Goal: Transaction & Acquisition: Purchase product/service

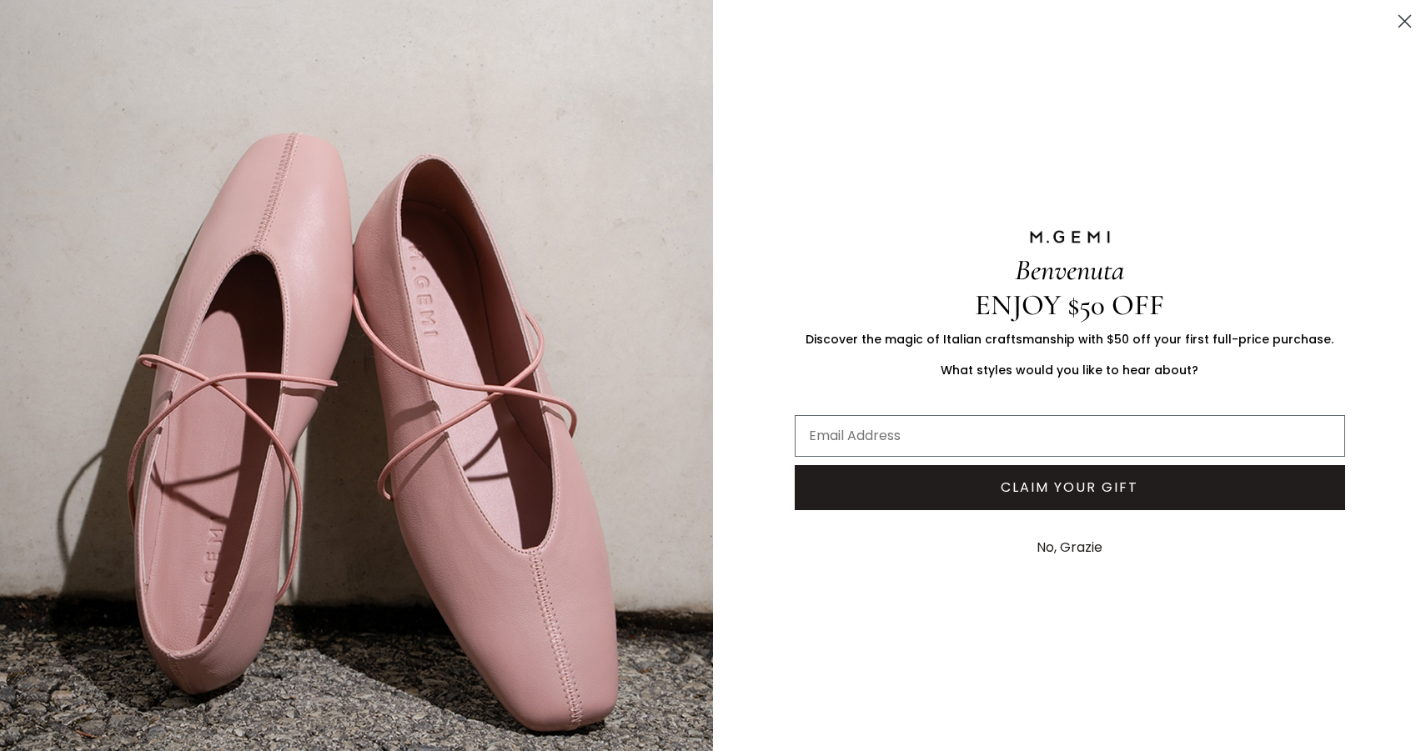
scroll to position [935, 0]
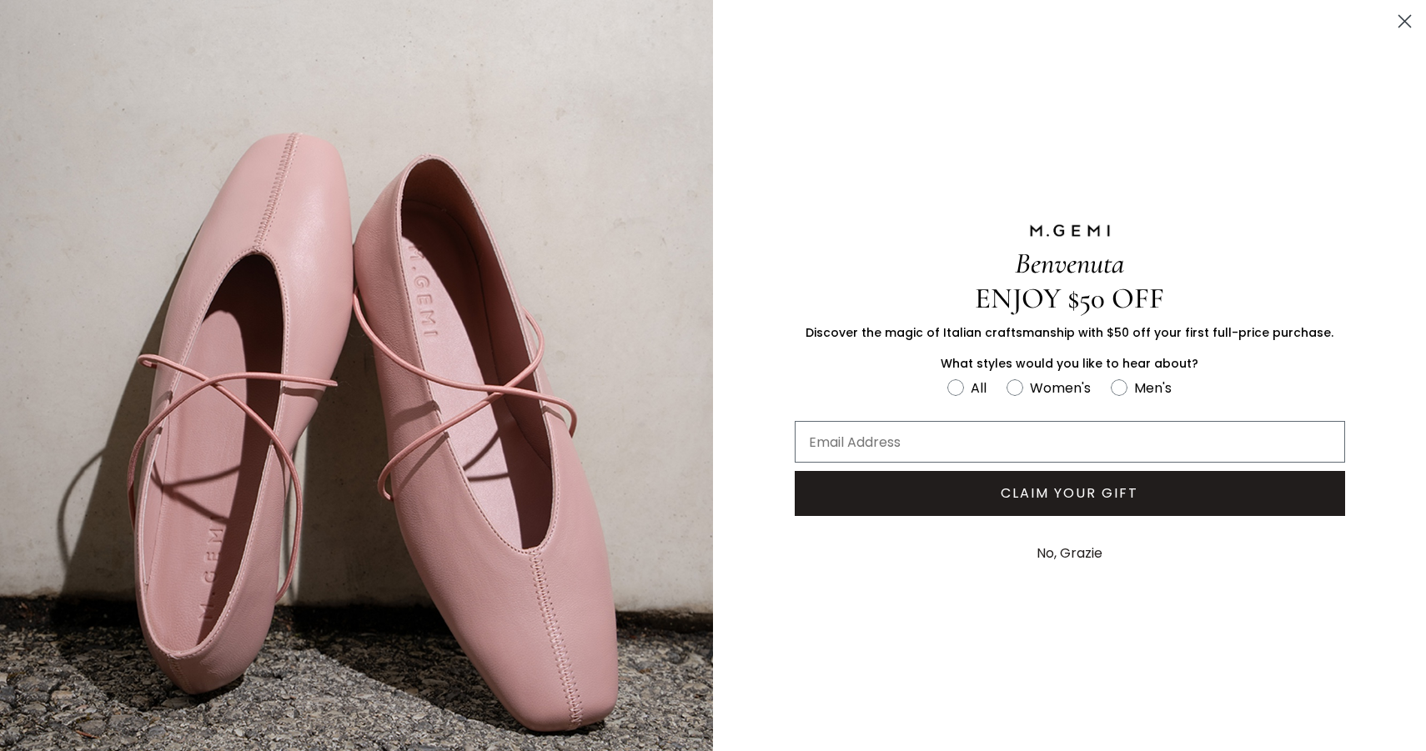
click at [1406, 18] on circle "Close dialog" at bounding box center [1405, 22] width 28 height 28
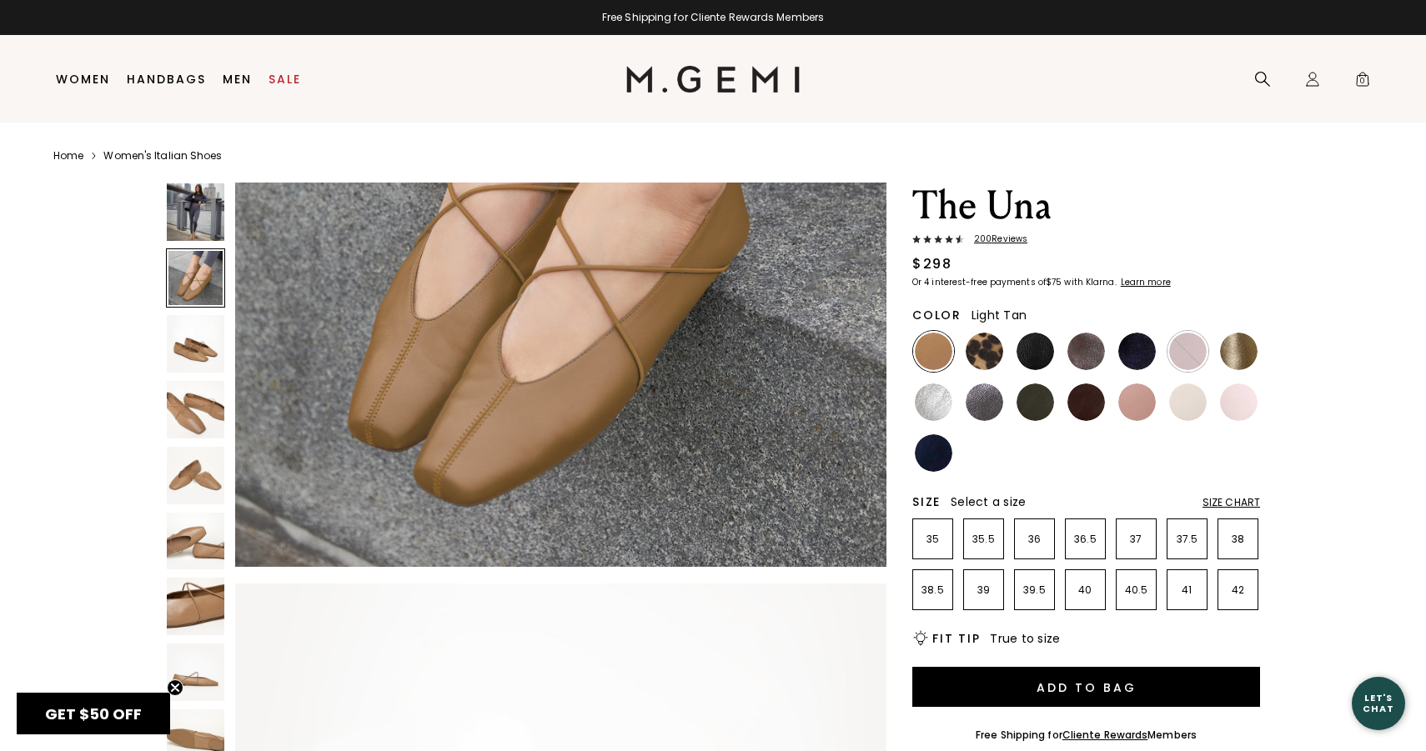
click at [197, 467] on img at bounding box center [196, 476] width 58 height 58
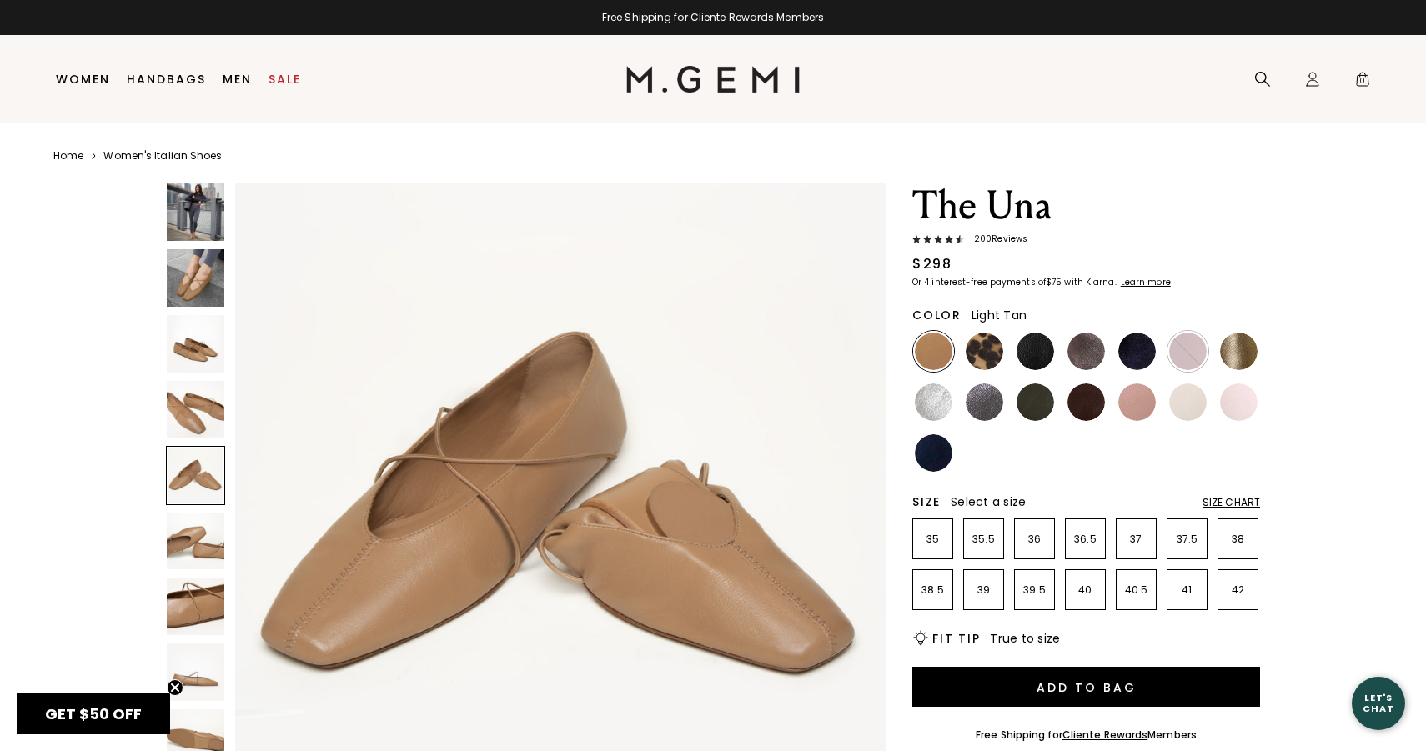
click at [205, 394] on img at bounding box center [196, 410] width 58 height 58
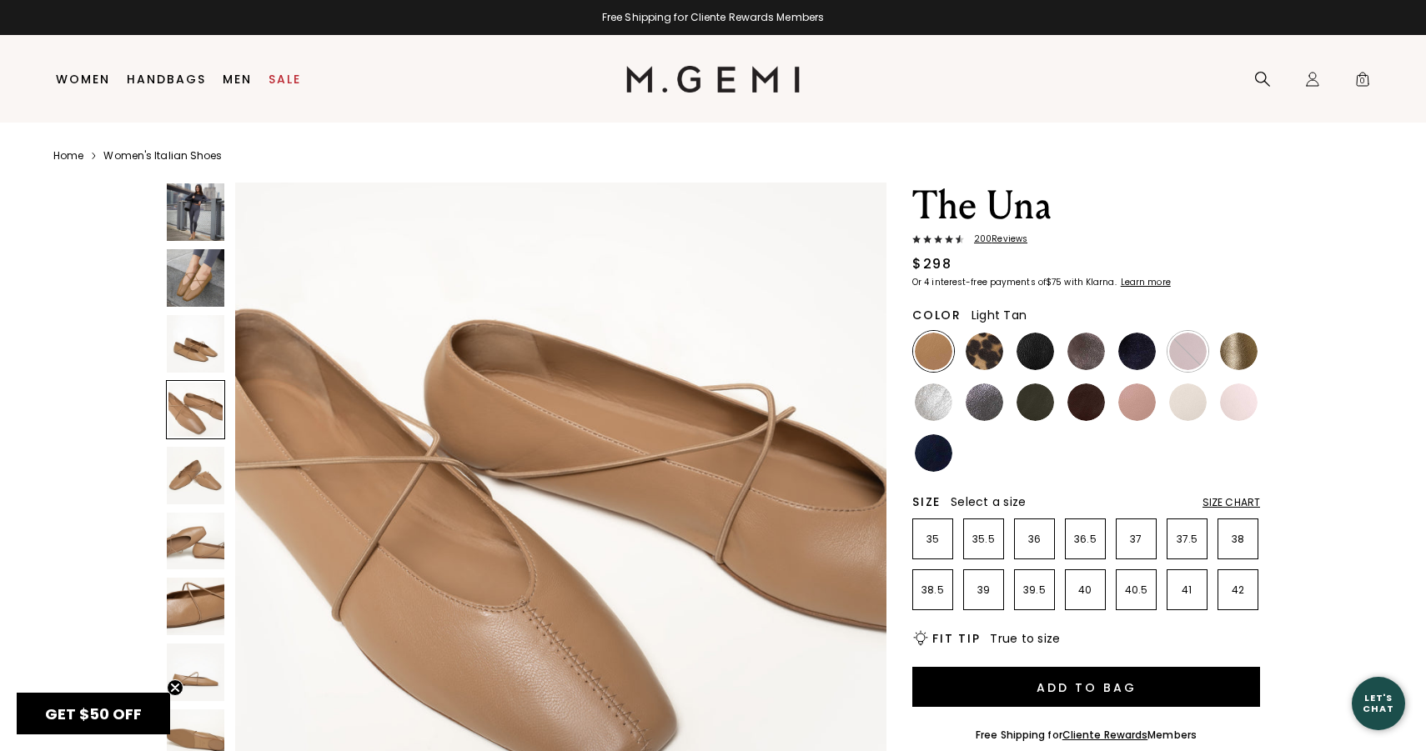
click at [198, 478] on img at bounding box center [196, 476] width 58 height 58
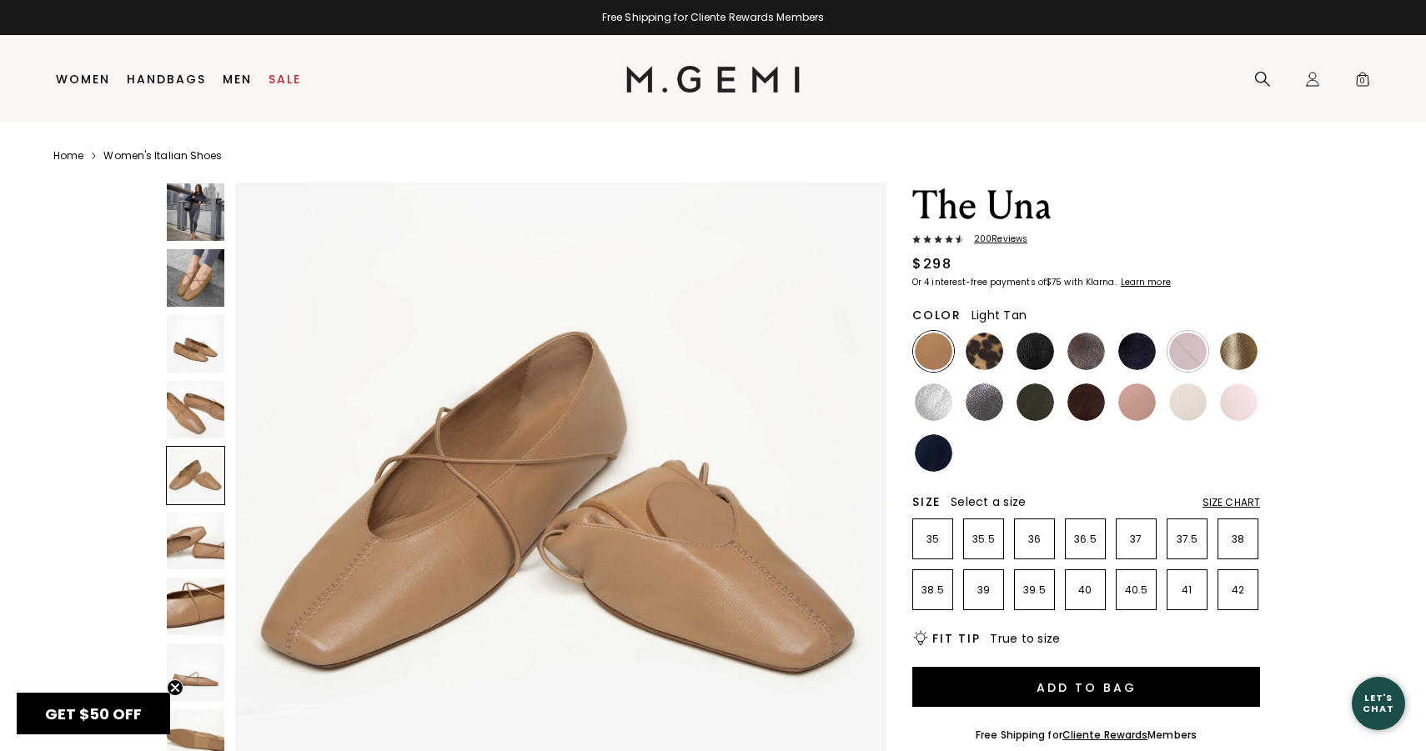
click at [200, 213] on img at bounding box center [196, 212] width 58 height 58
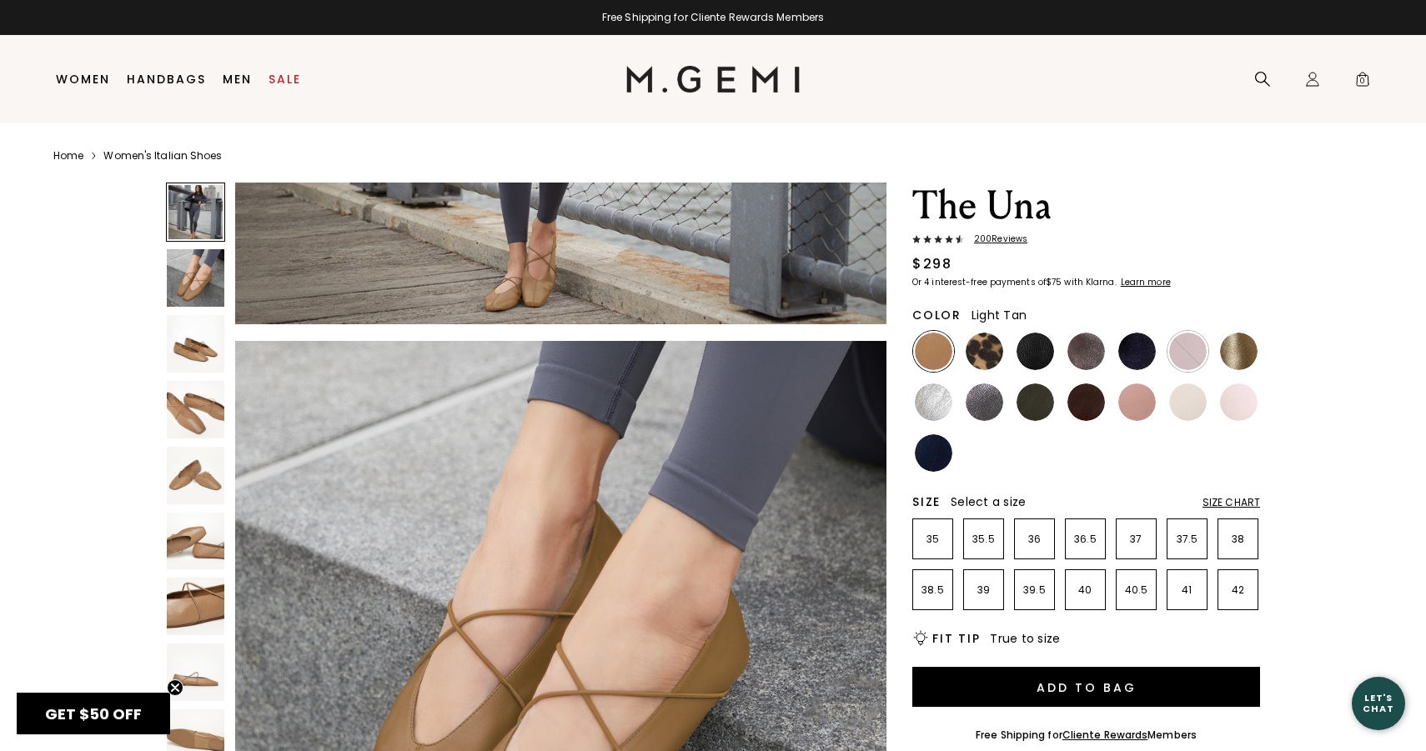
scroll to position [0, 0]
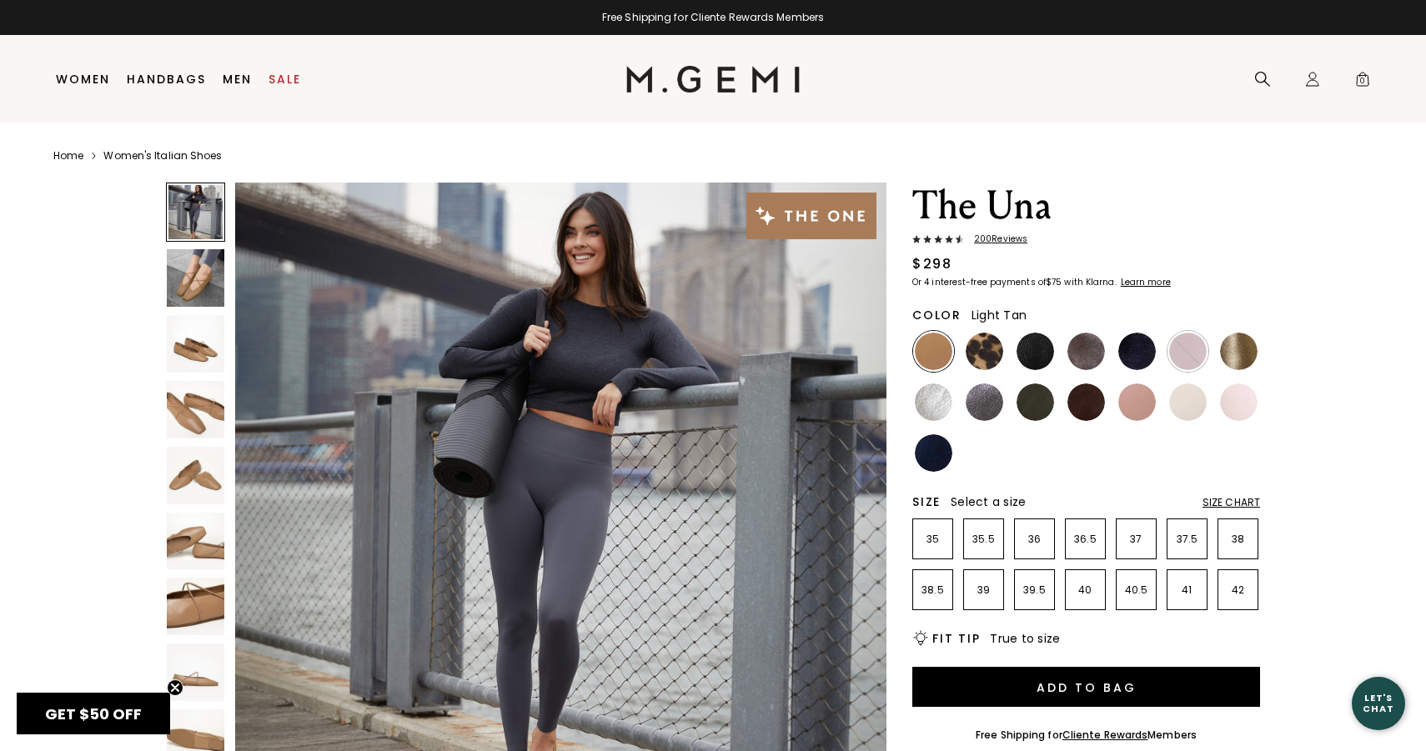
click at [198, 288] on img at bounding box center [196, 278] width 58 height 58
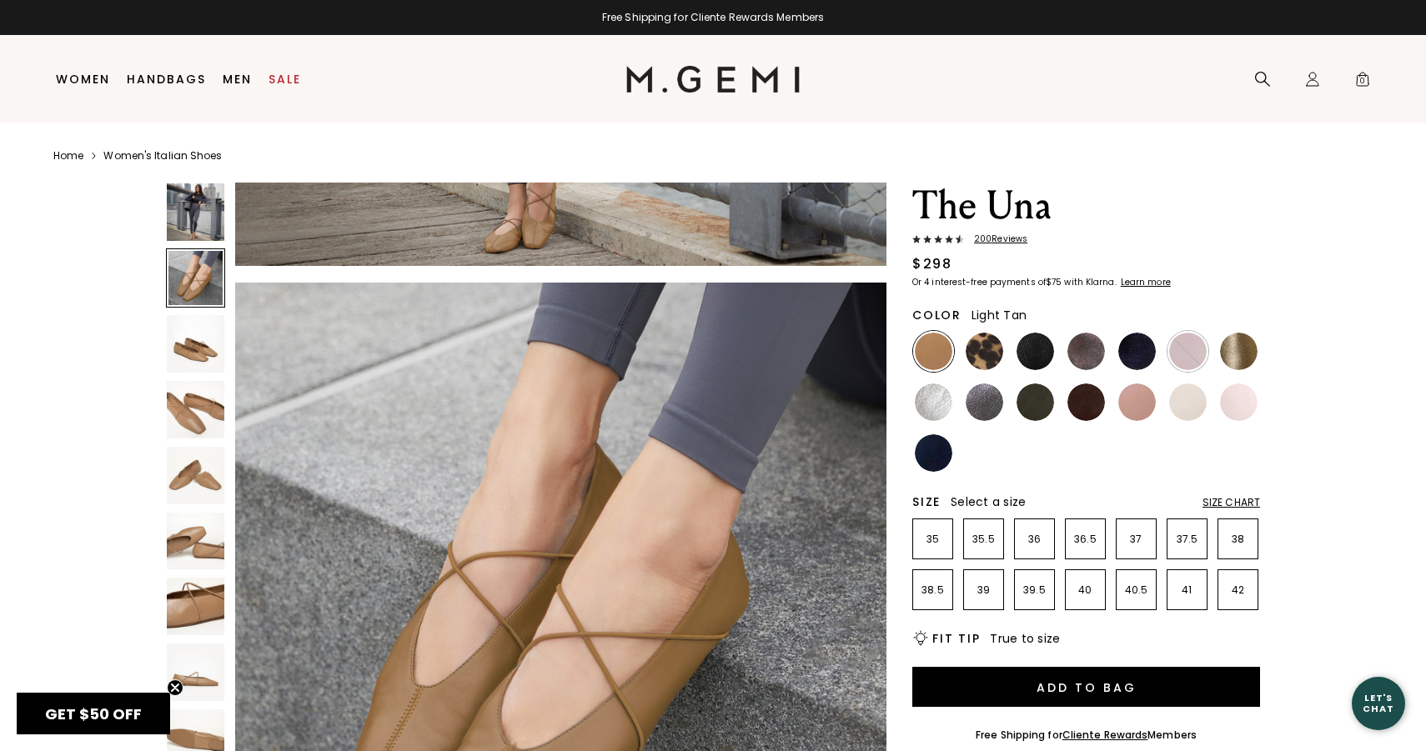
scroll to position [668, 0]
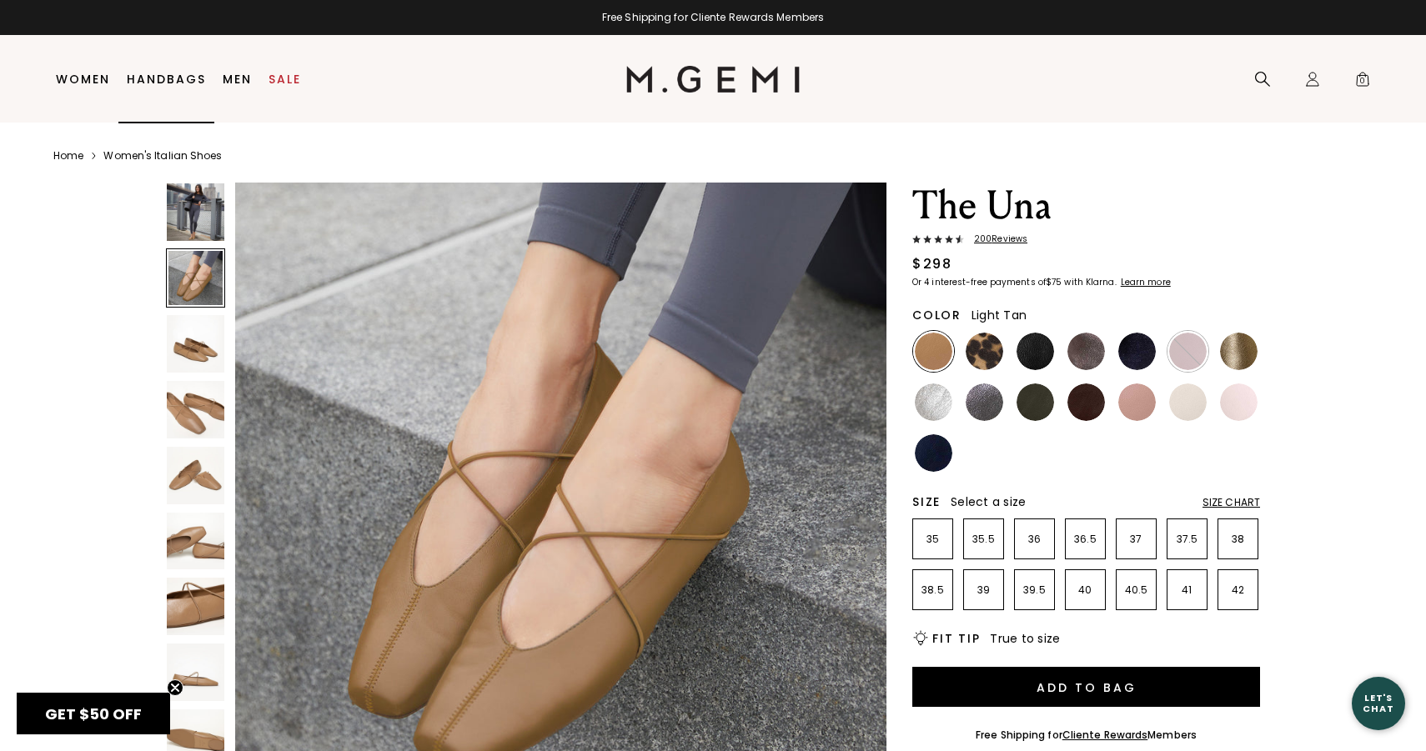
click at [180, 82] on link "Handbags" at bounding box center [166, 79] width 79 height 13
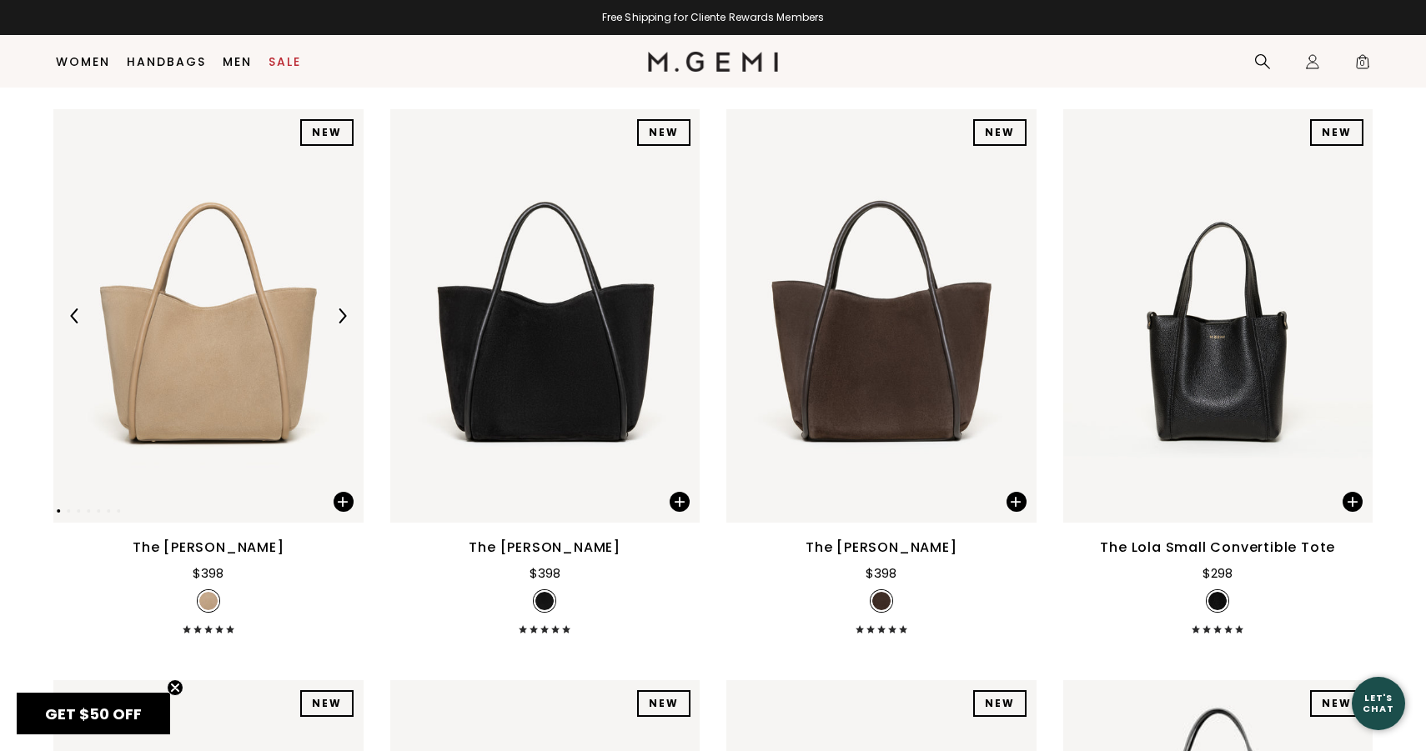
scroll to position [1416, 0]
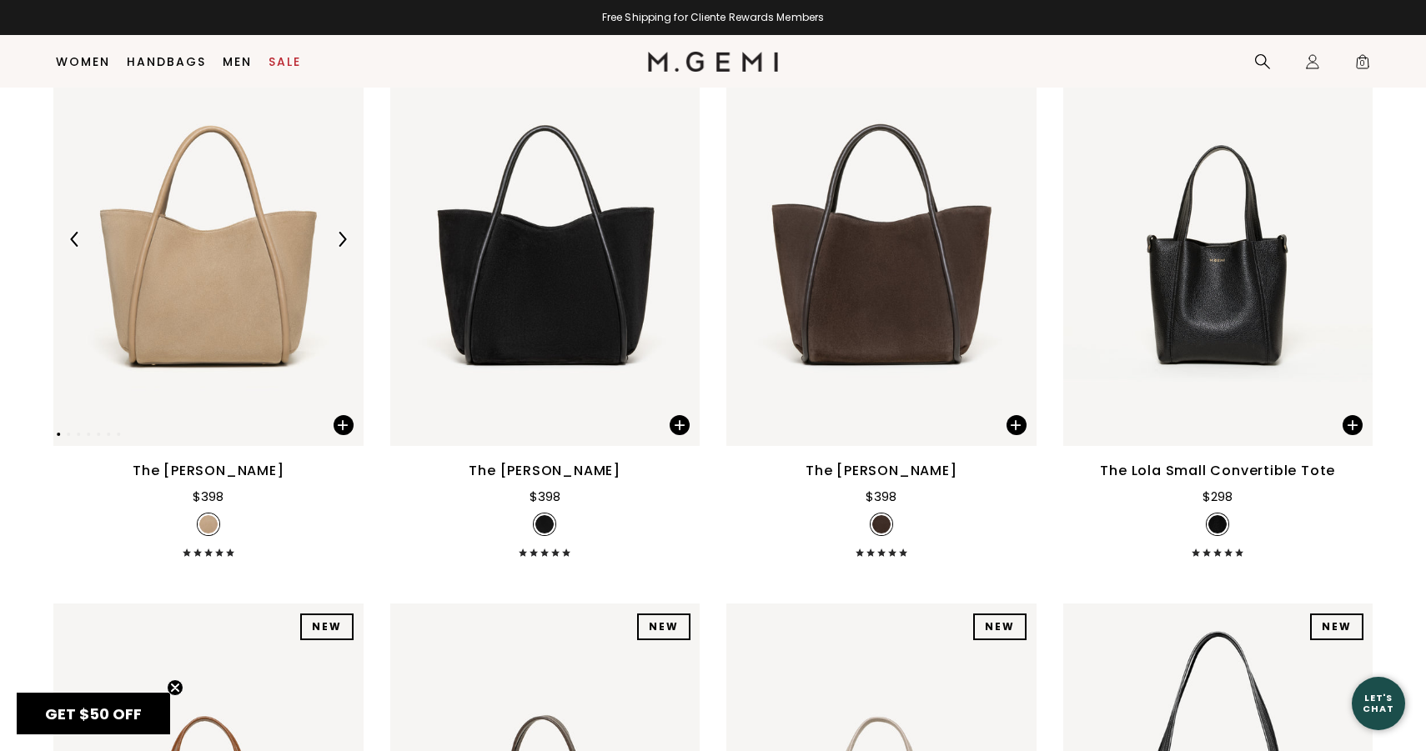
click at [331, 253] on div at bounding box center [341, 239] width 27 height 27
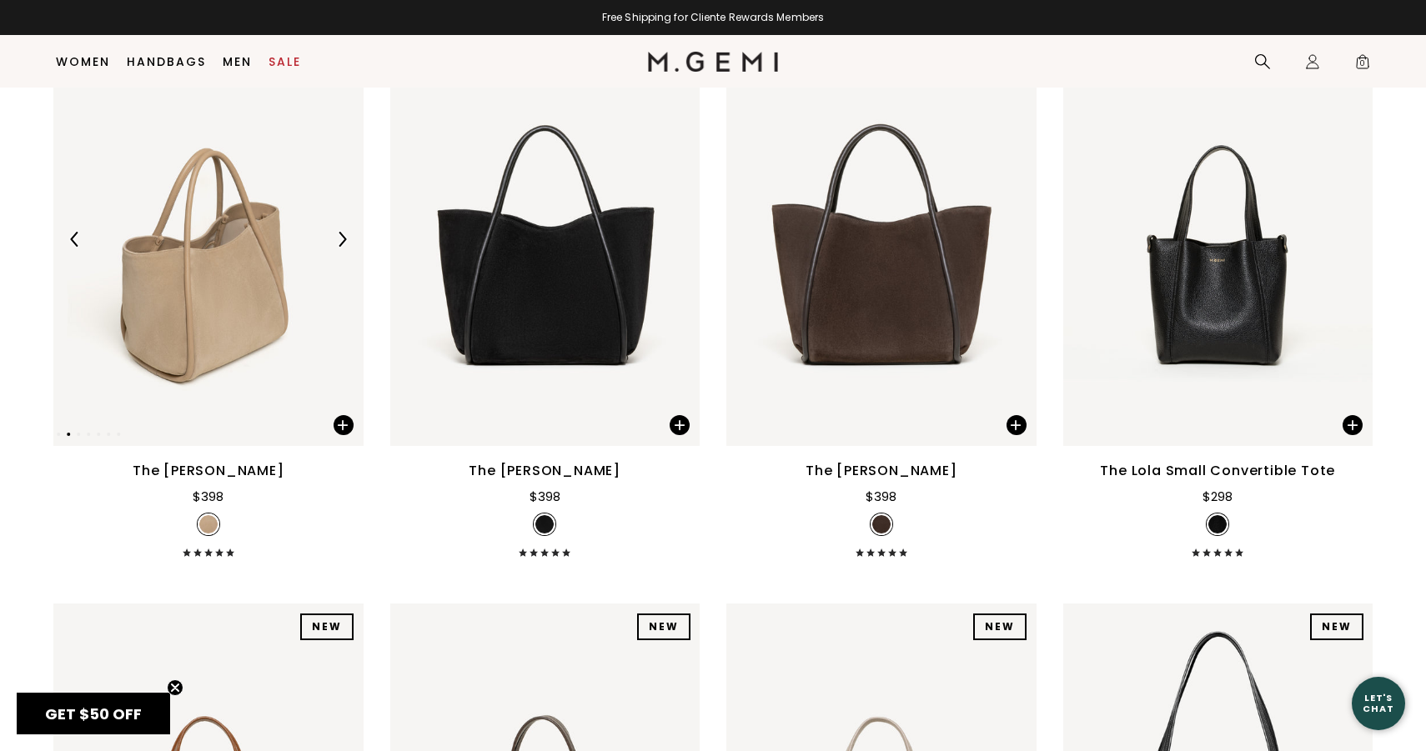
click at [331, 253] on div at bounding box center [341, 239] width 27 height 27
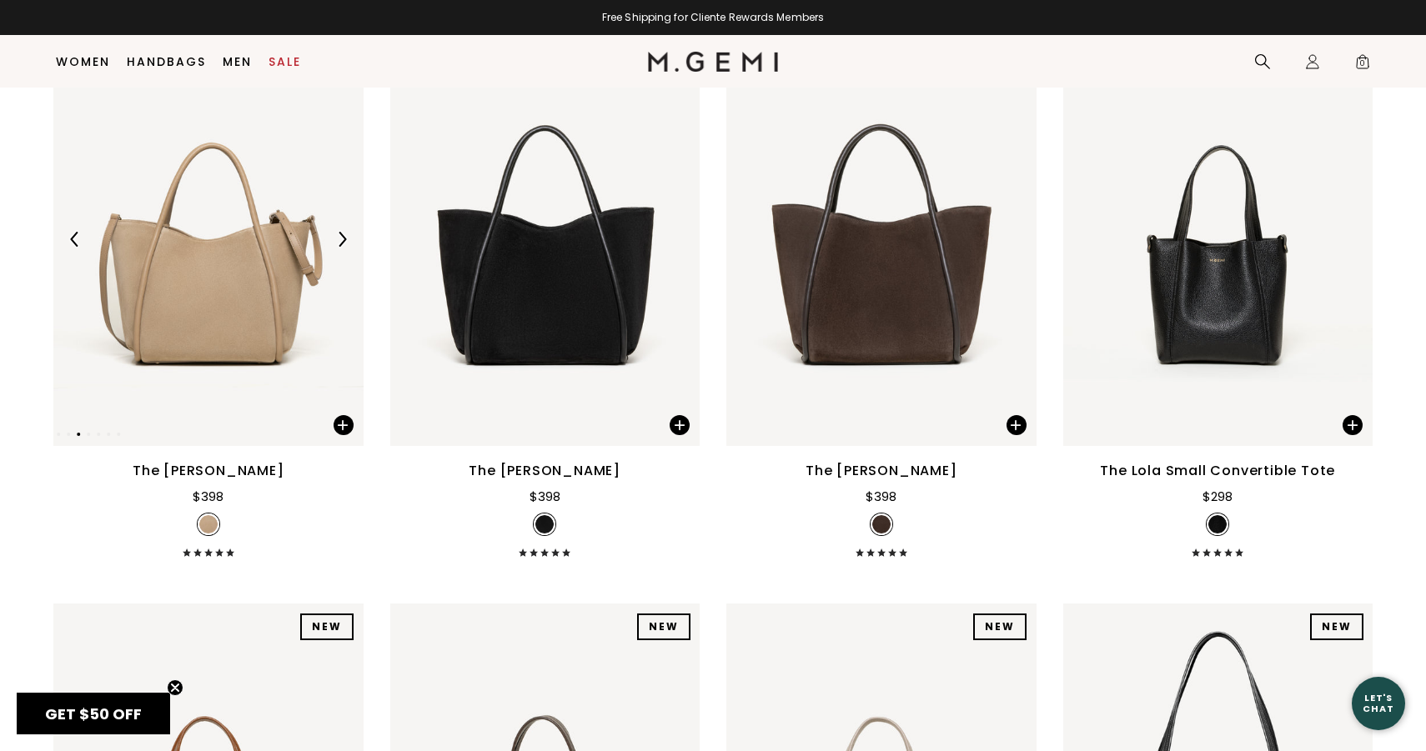
click at [331, 253] on div at bounding box center [341, 239] width 27 height 27
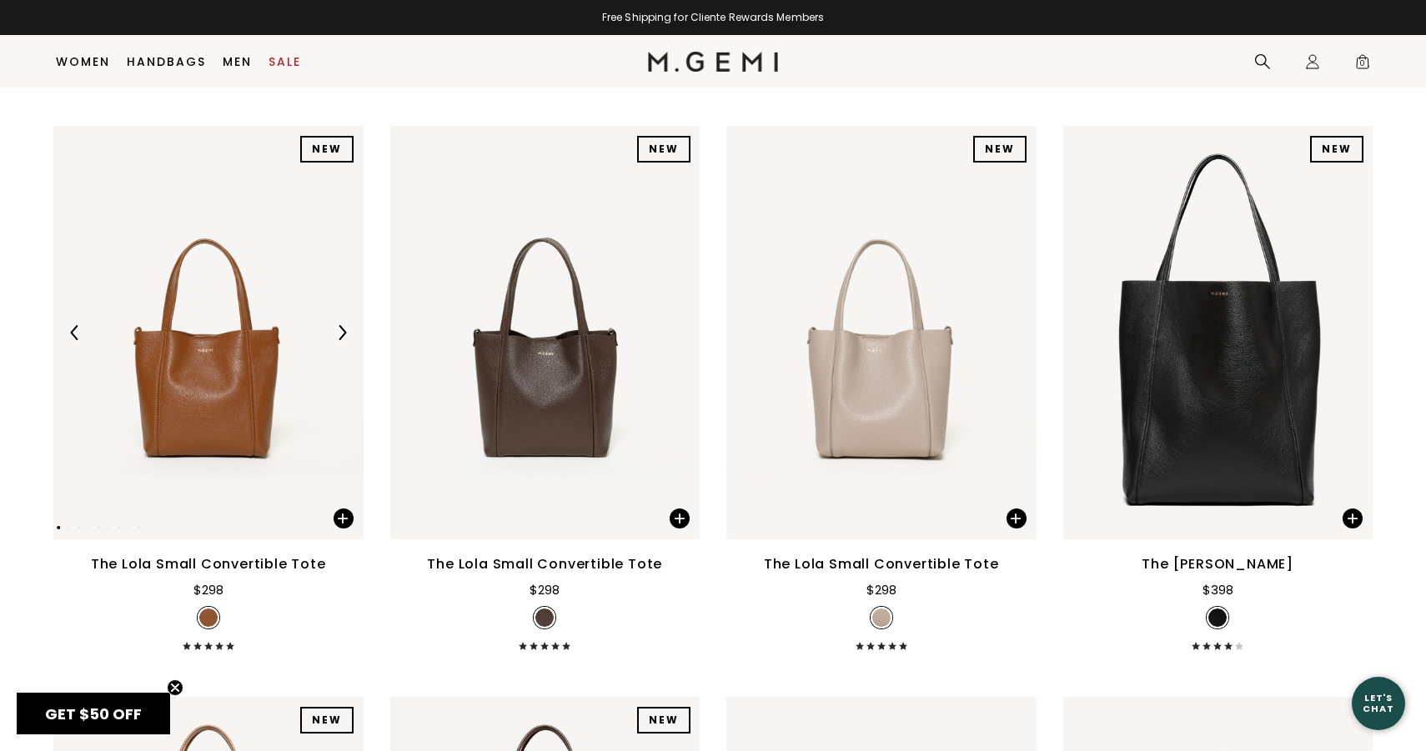
scroll to position [1902, 0]
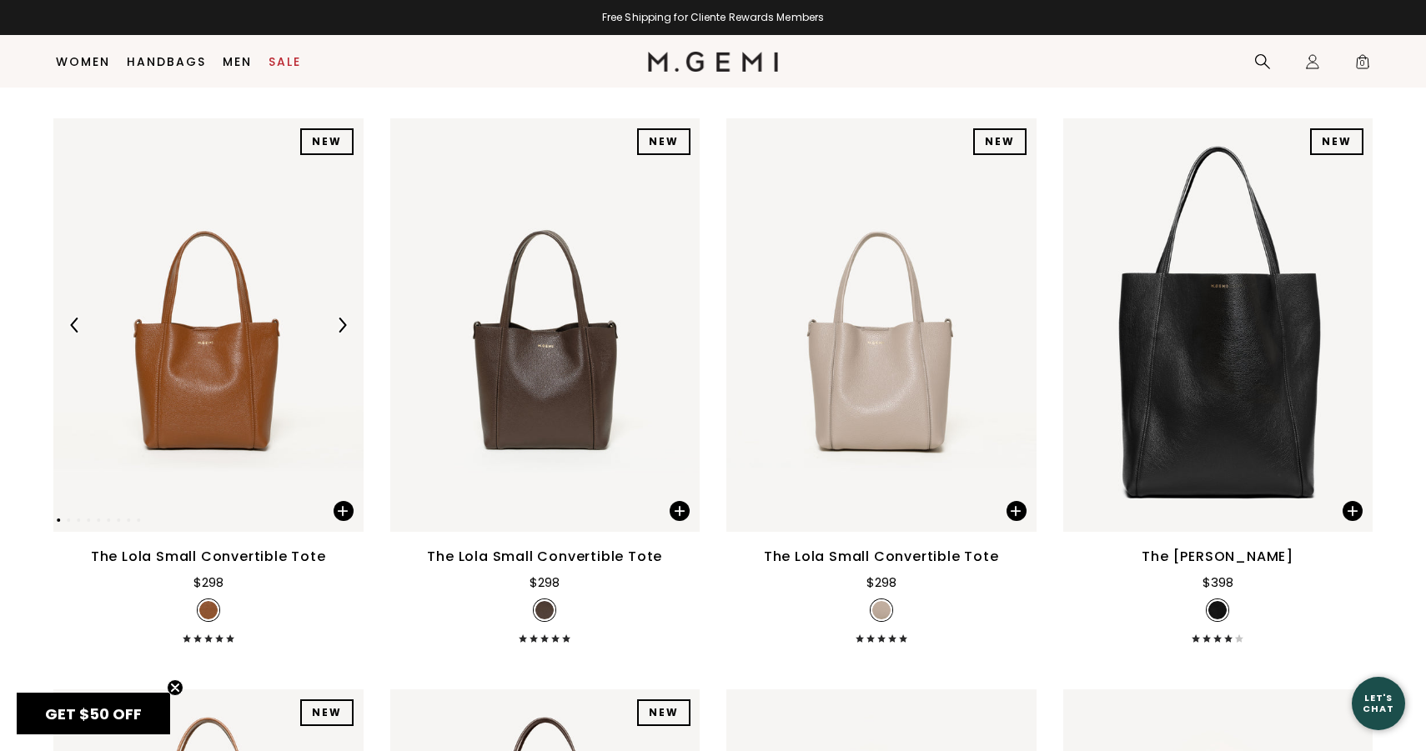
click at [338, 333] on img at bounding box center [341, 325] width 15 height 15
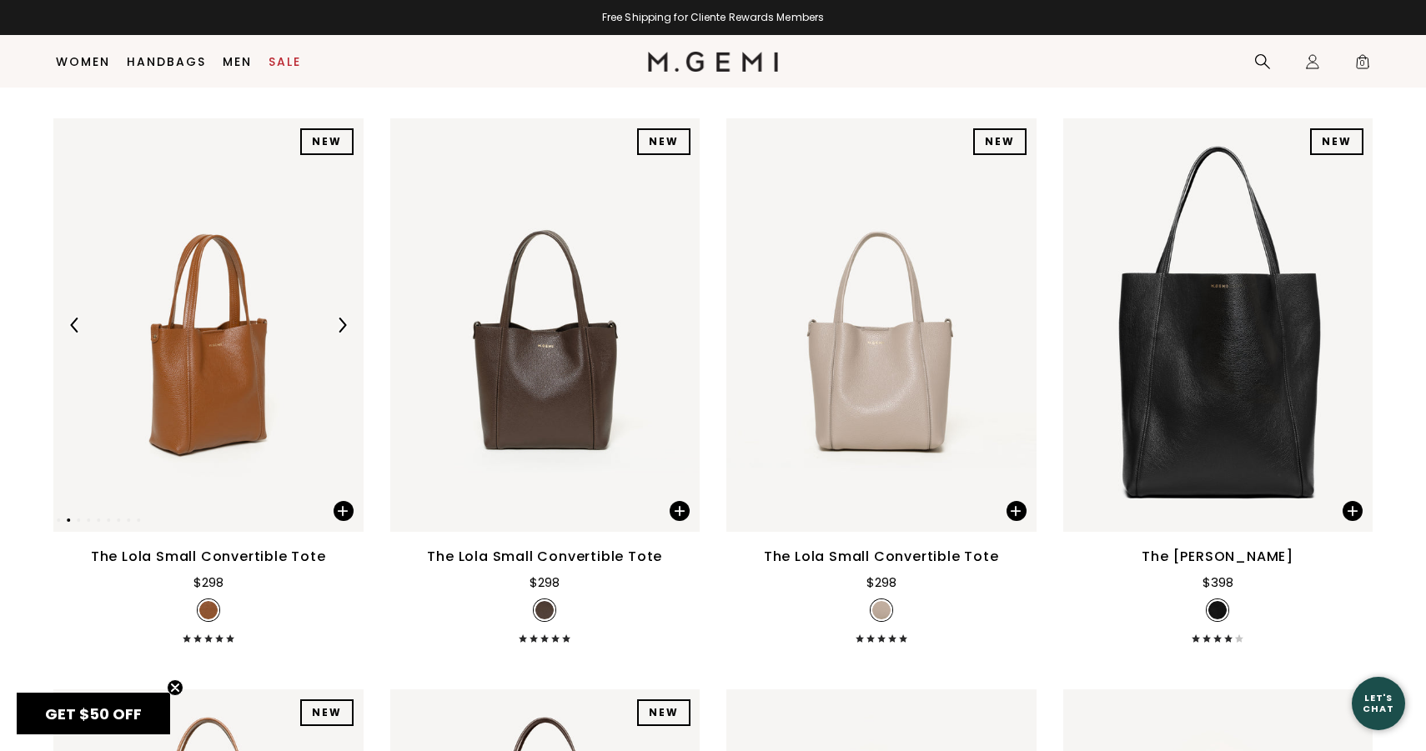
click at [335, 333] on img at bounding box center [341, 325] width 15 height 15
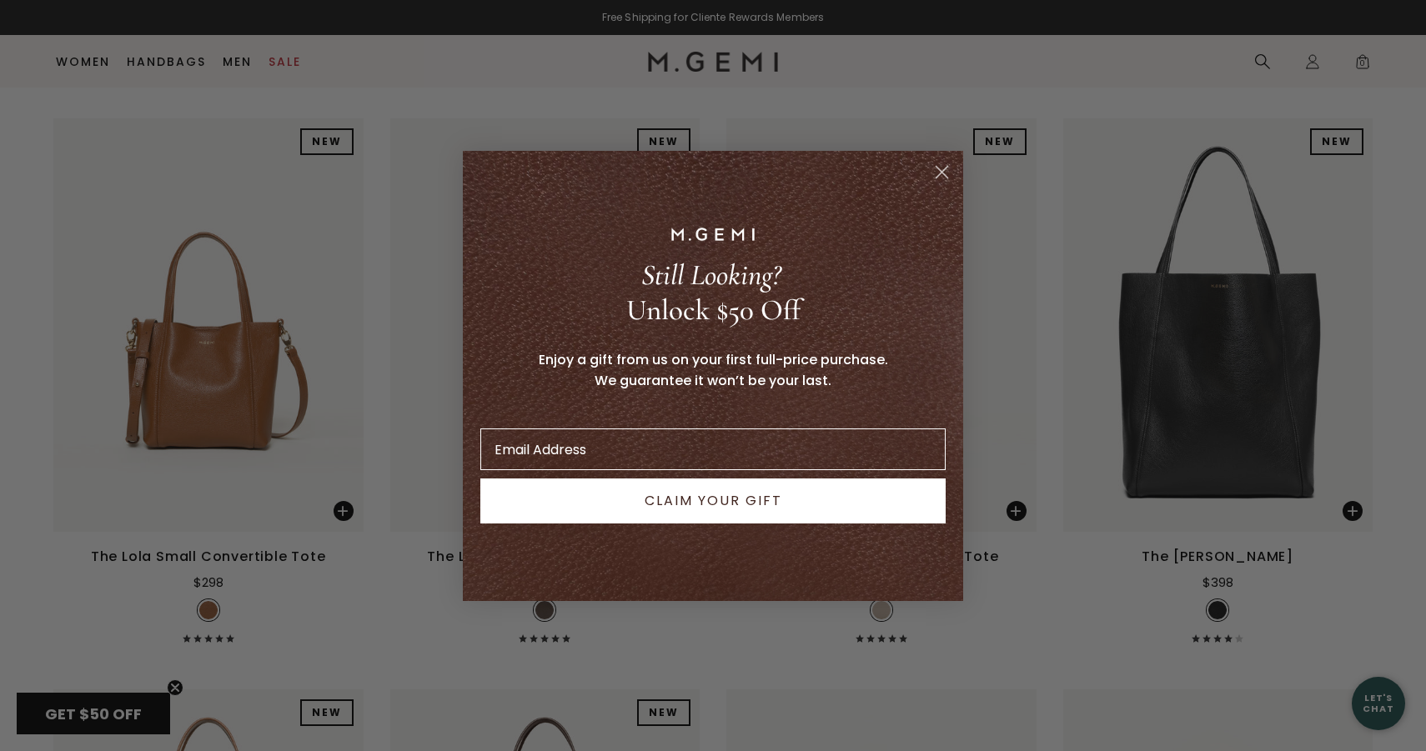
click at [949, 172] on circle "Close dialog" at bounding box center [942, 172] width 28 height 28
